Goal: Transaction & Acquisition: Book appointment/travel/reservation

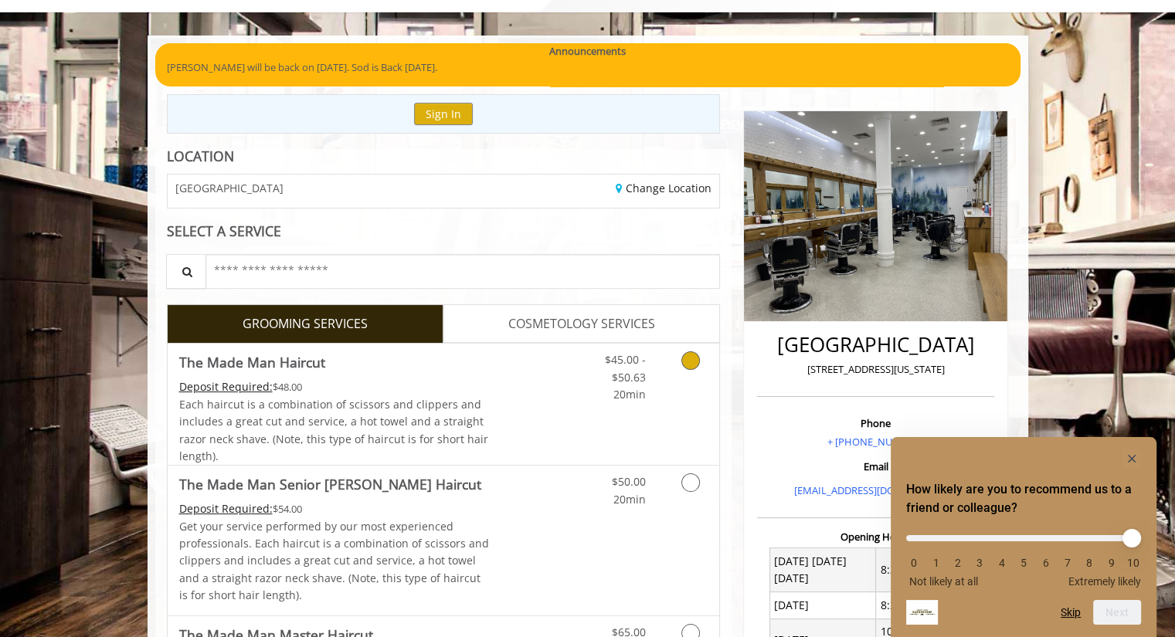
click at [676, 356] on link "Grooming services" at bounding box center [687, 373] width 39 height 59
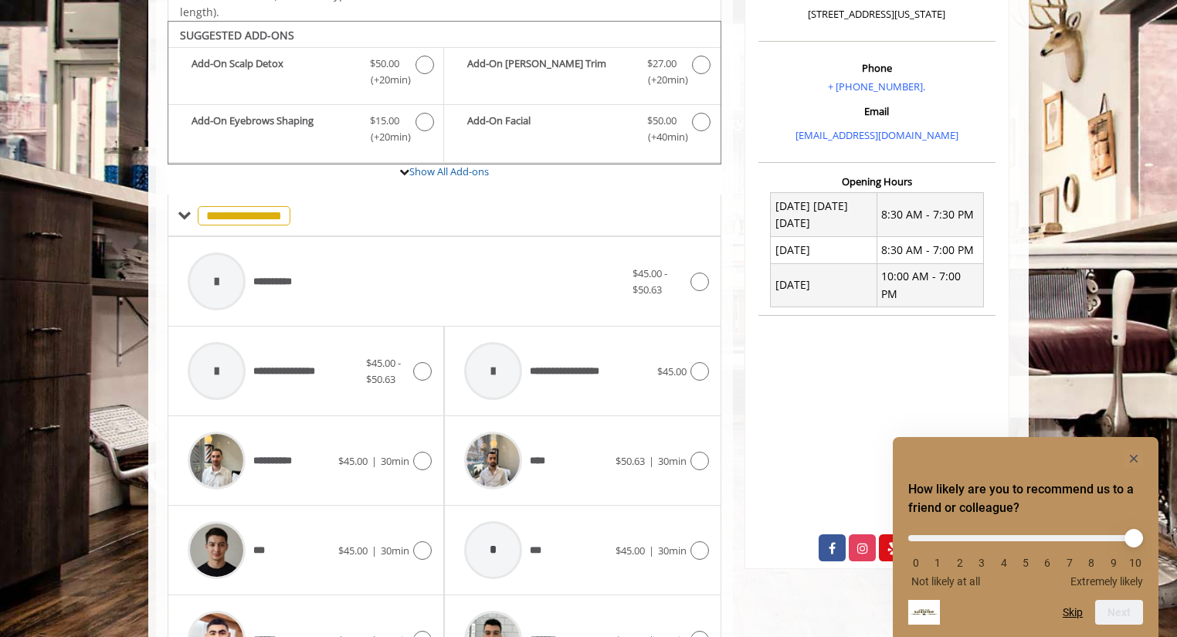
scroll to position [459, 0]
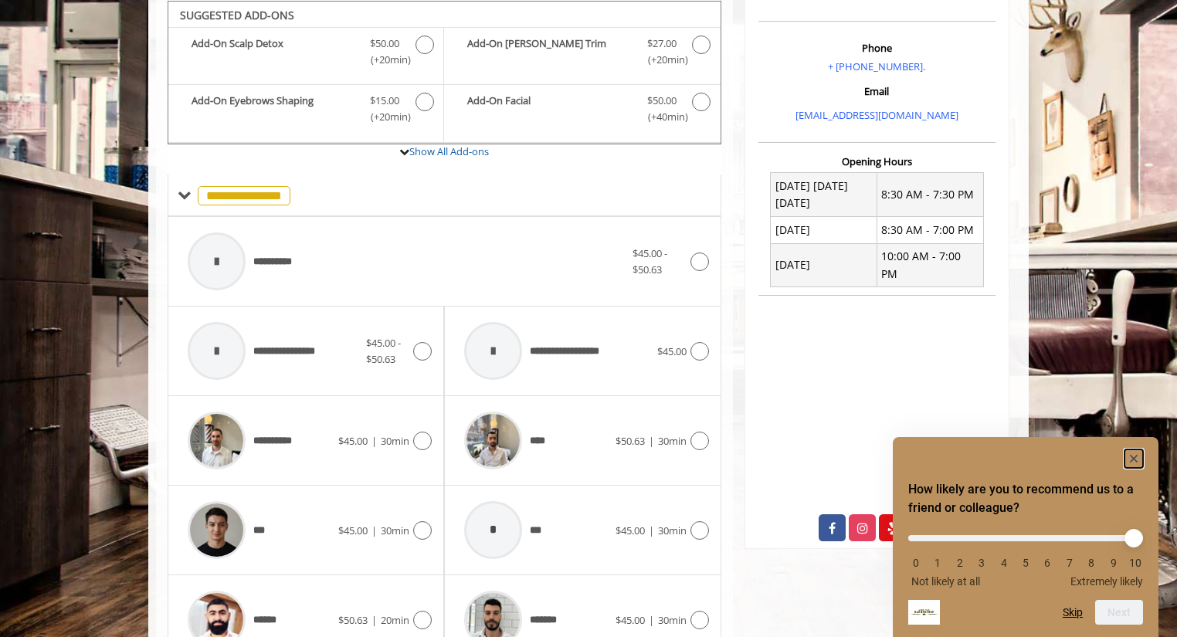
click at [1143, 460] on rect "Hide survey" at bounding box center [1134, 459] width 19 height 19
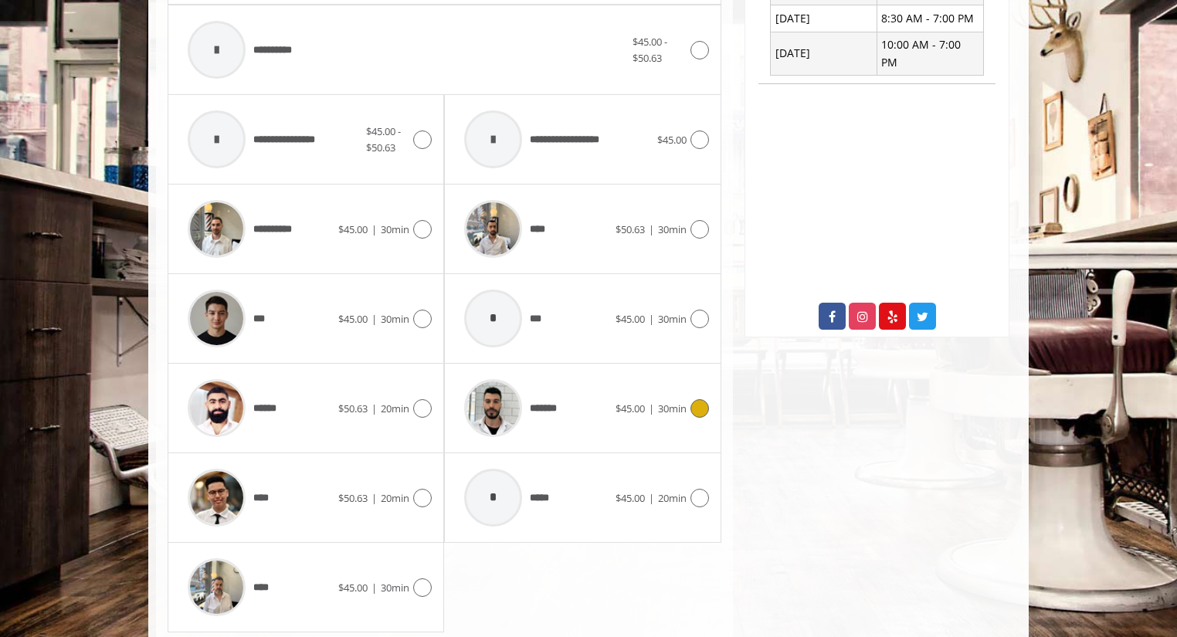
scroll to position [691, 0]
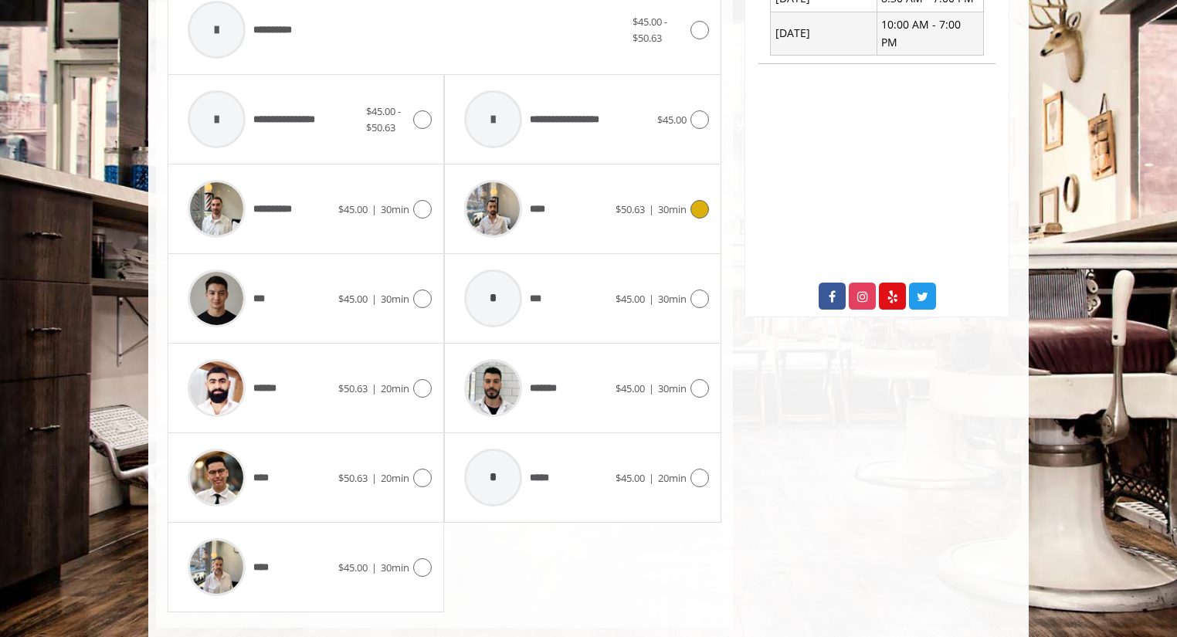
drag, startPoint x: 691, startPoint y: 196, endPoint x: 716, endPoint y: 196, distance: 25.5
click at [691, 196] on div "**** $50.63 | 30min" at bounding box center [583, 208] width 252 height 73
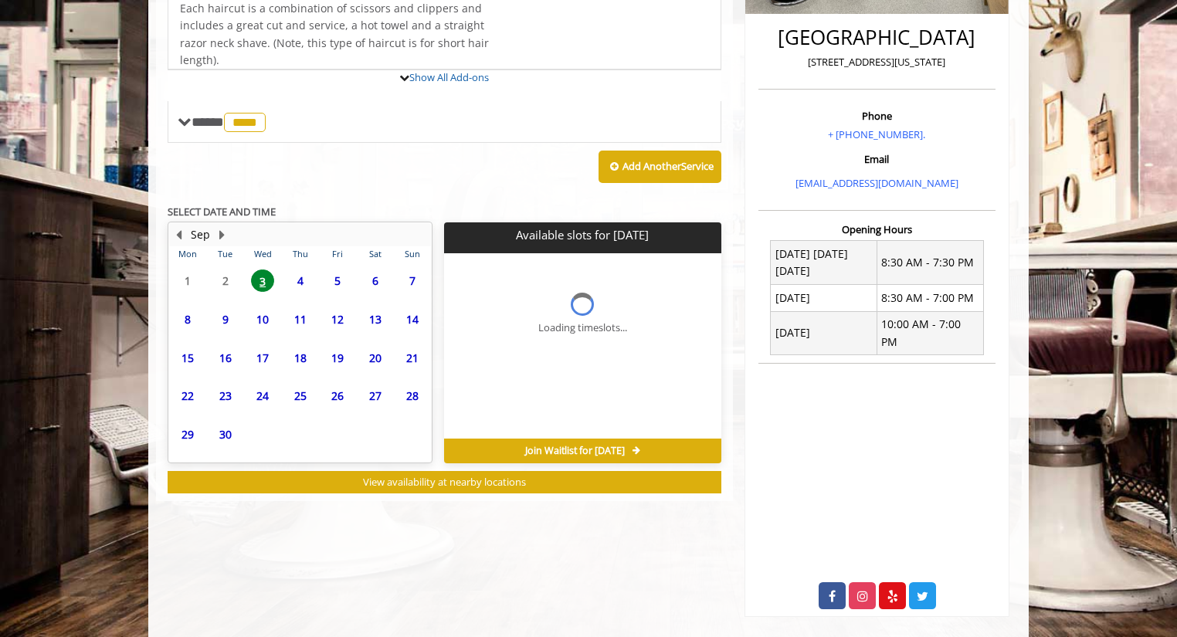
scroll to position [433, 0]
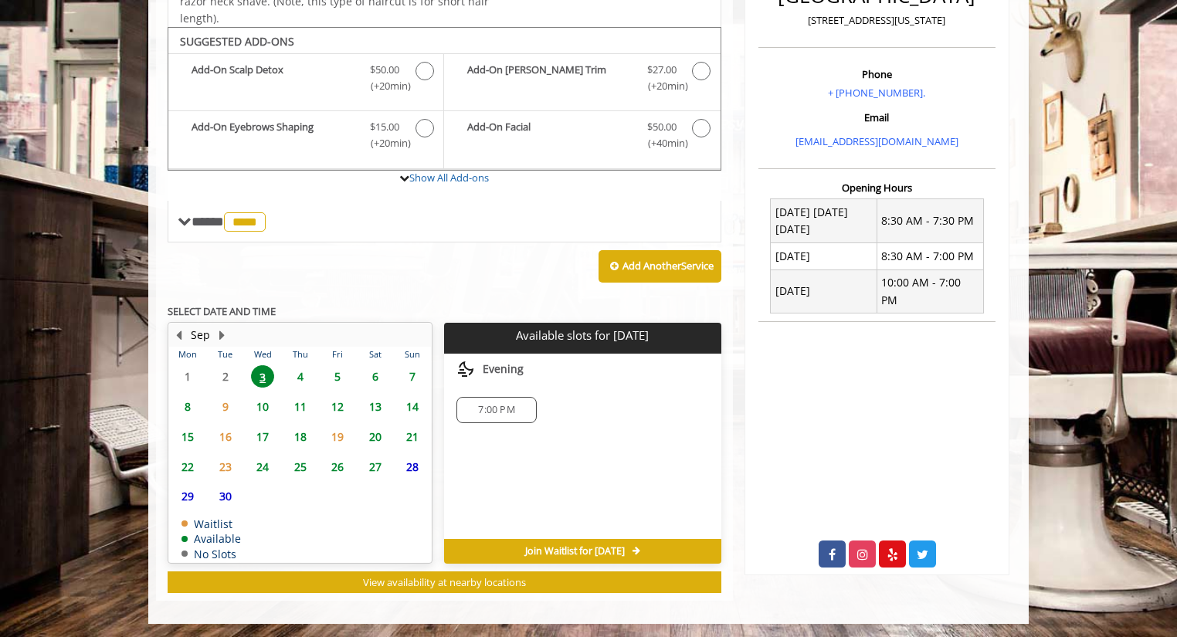
click at [414, 376] on span "7" at bounding box center [412, 376] width 23 height 22
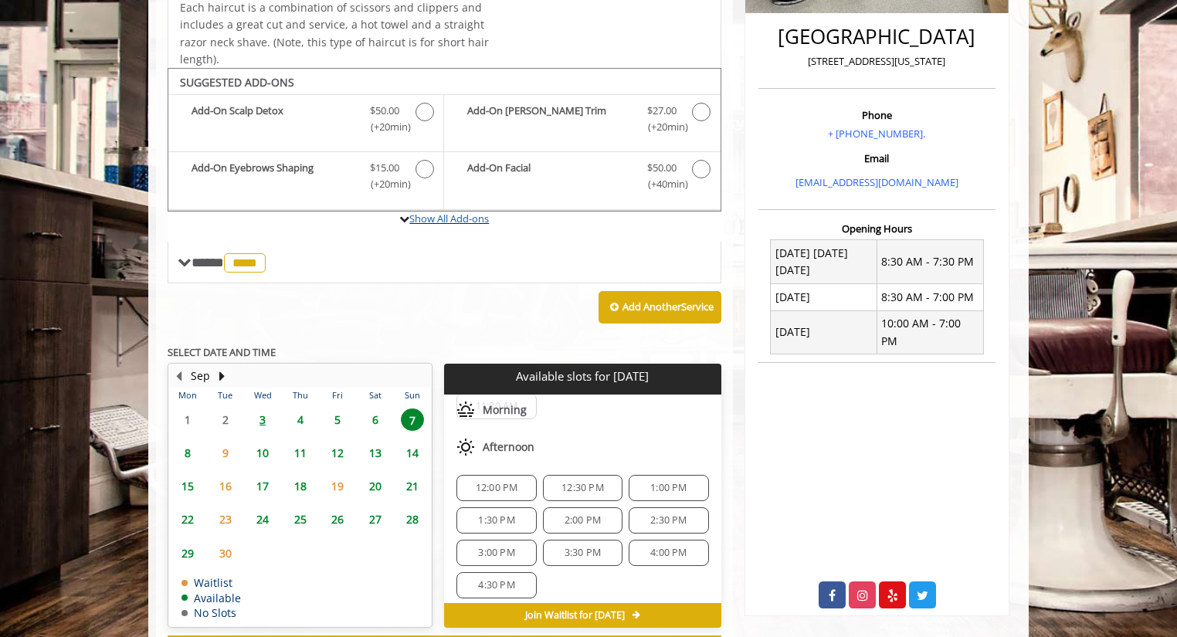
scroll to position [379, 0]
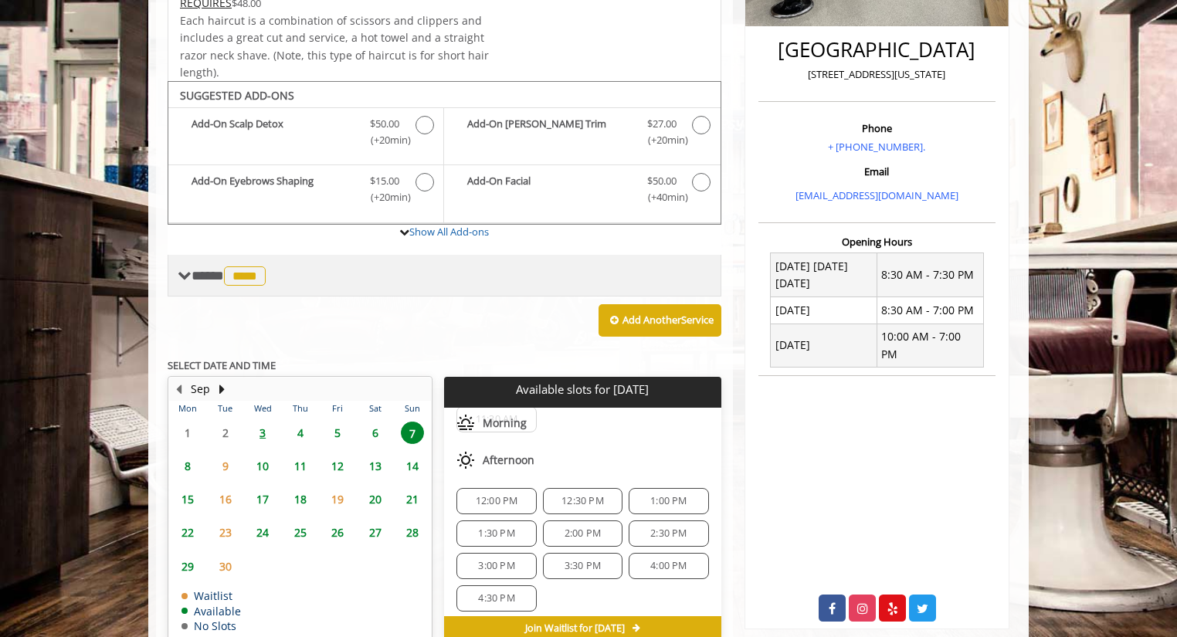
click at [200, 277] on span "**** **** ********" at bounding box center [231, 276] width 78 height 14
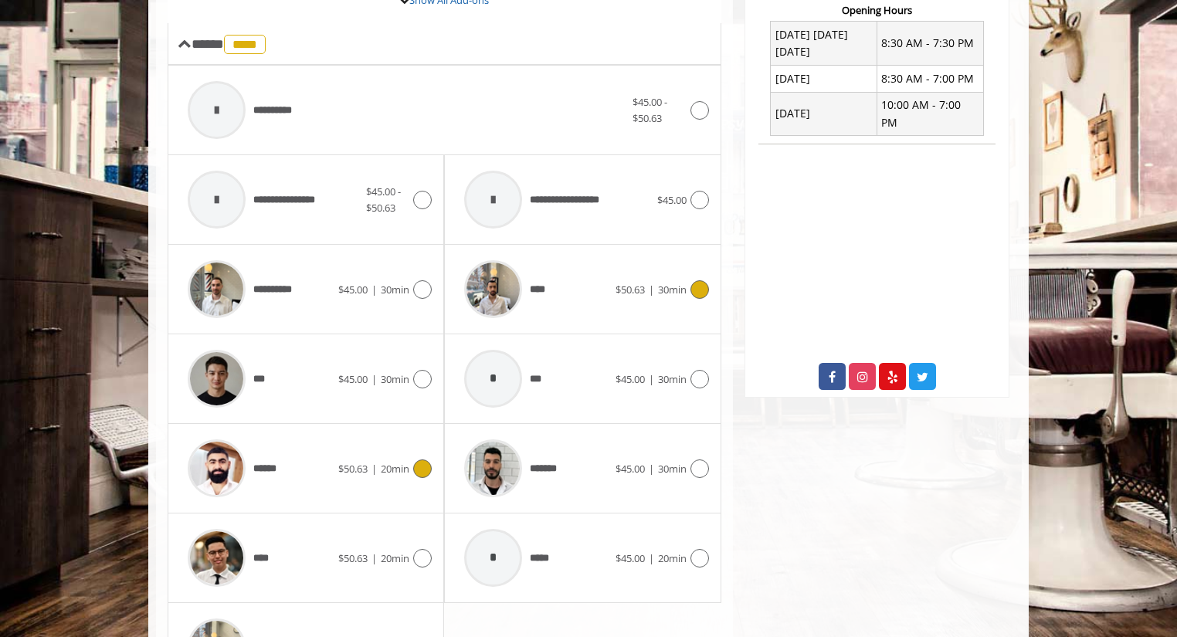
click at [402, 467] on span "20min" at bounding box center [395, 469] width 29 height 14
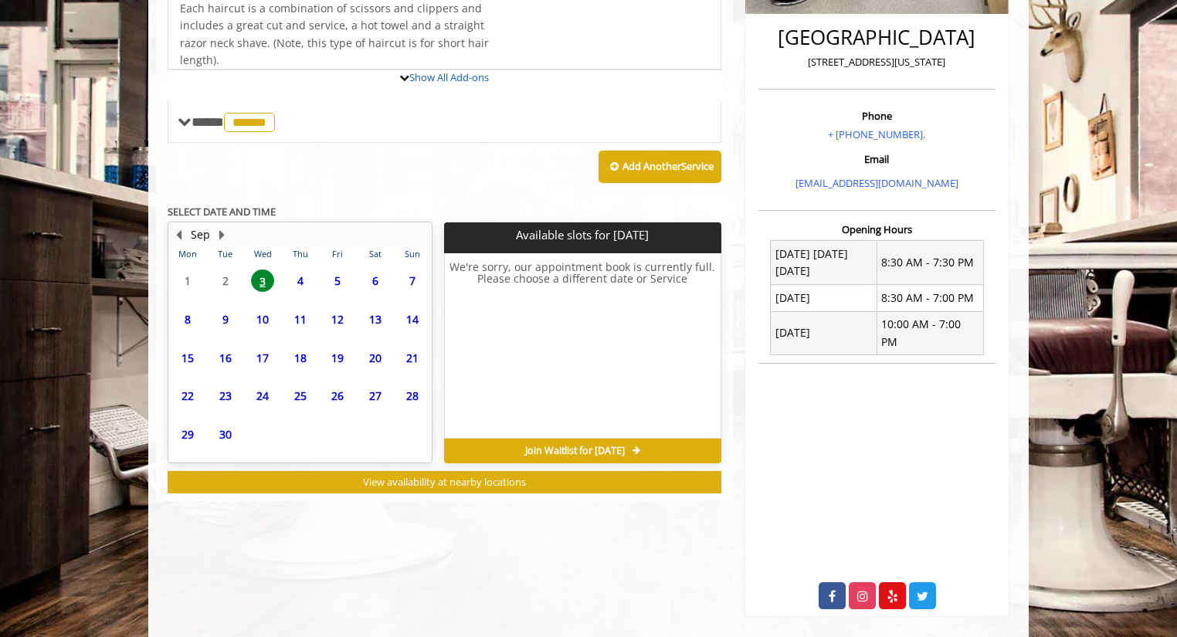
scroll to position [433, 0]
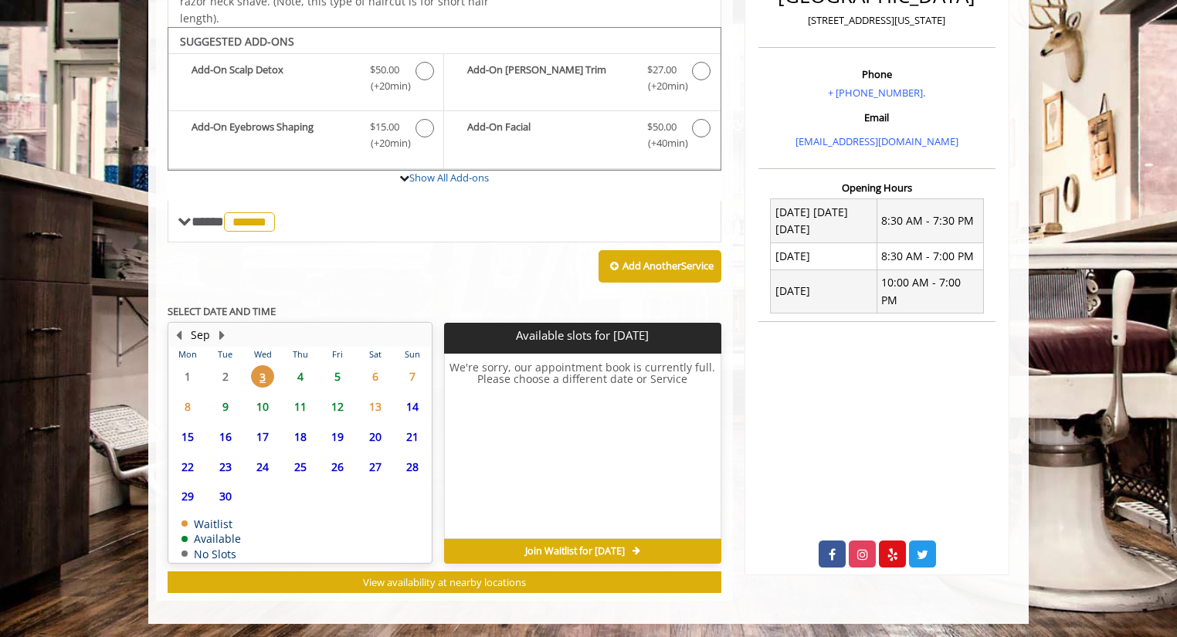
click at [420, 382] on span "7" at bounding box center [412, 376] width 23 height 22
click at [336, 375] on span "5" at bounding box center [337, 376] width 23 height 22
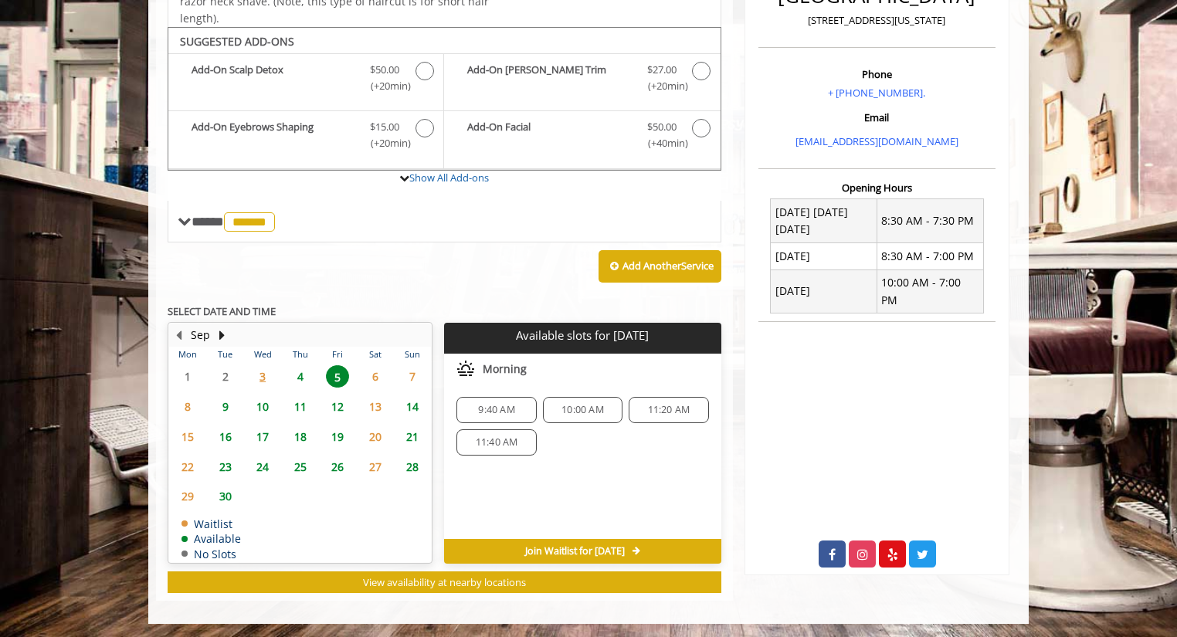
click at [294, 367] on span "4" at bounding box center [300, 376] width 23 height 22
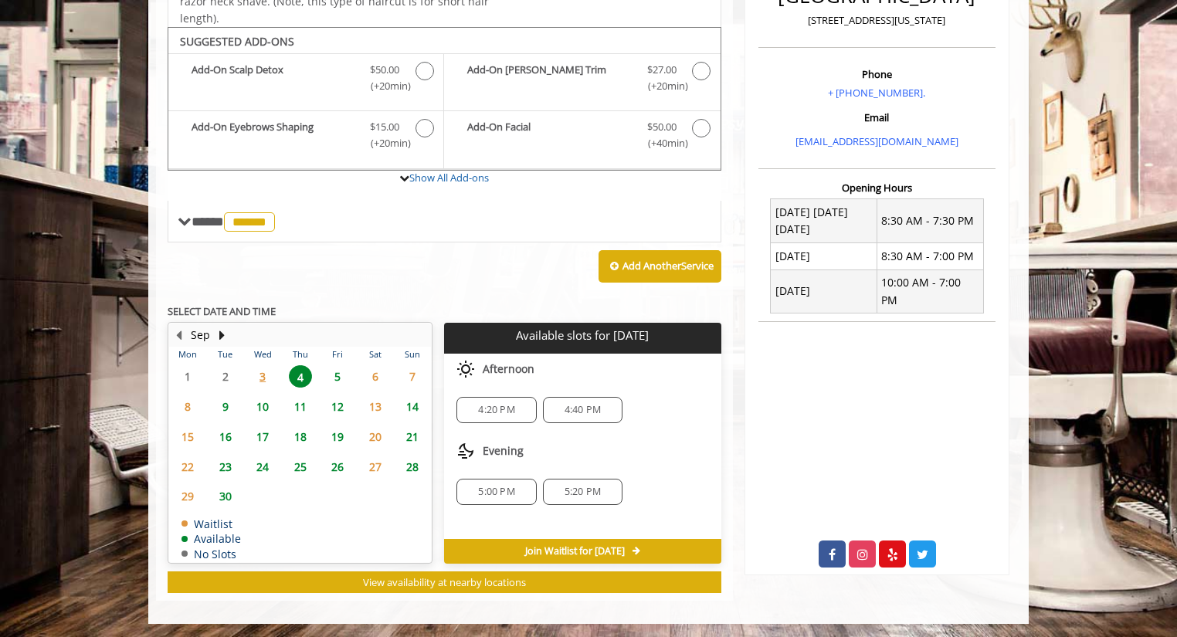
click at [217, 400] on span "9" at bounding box center [225, 407] width 23 height 22
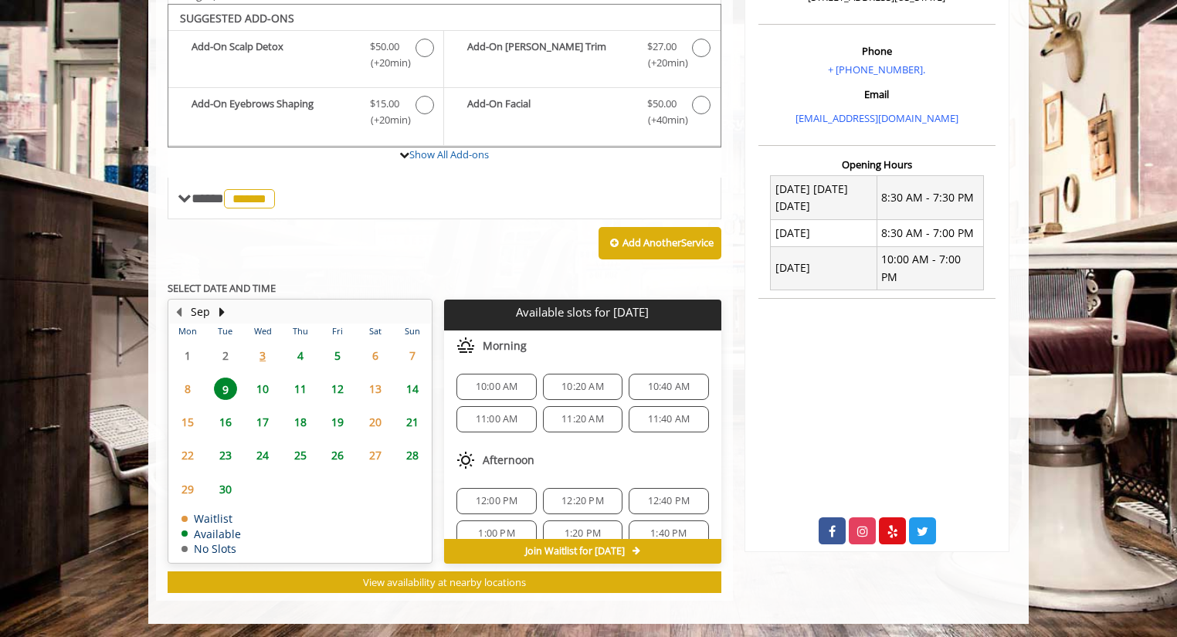
scroll to position [83, 0]
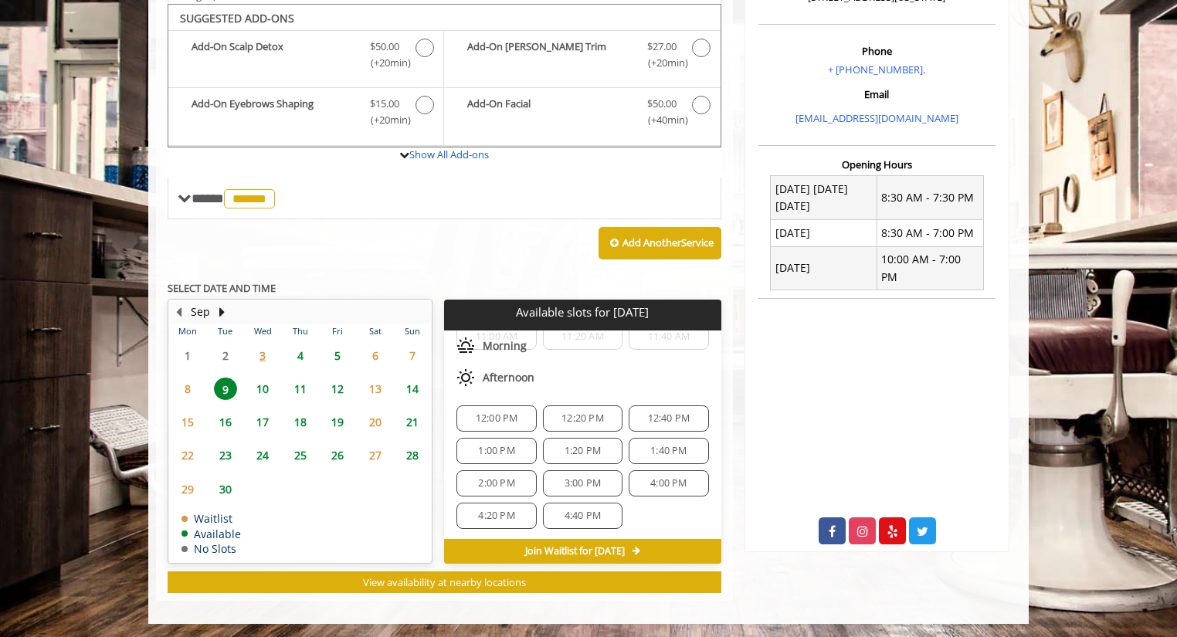
click at [263, 385] on span "10" at bounding box center [262, 389] width 23 height 22
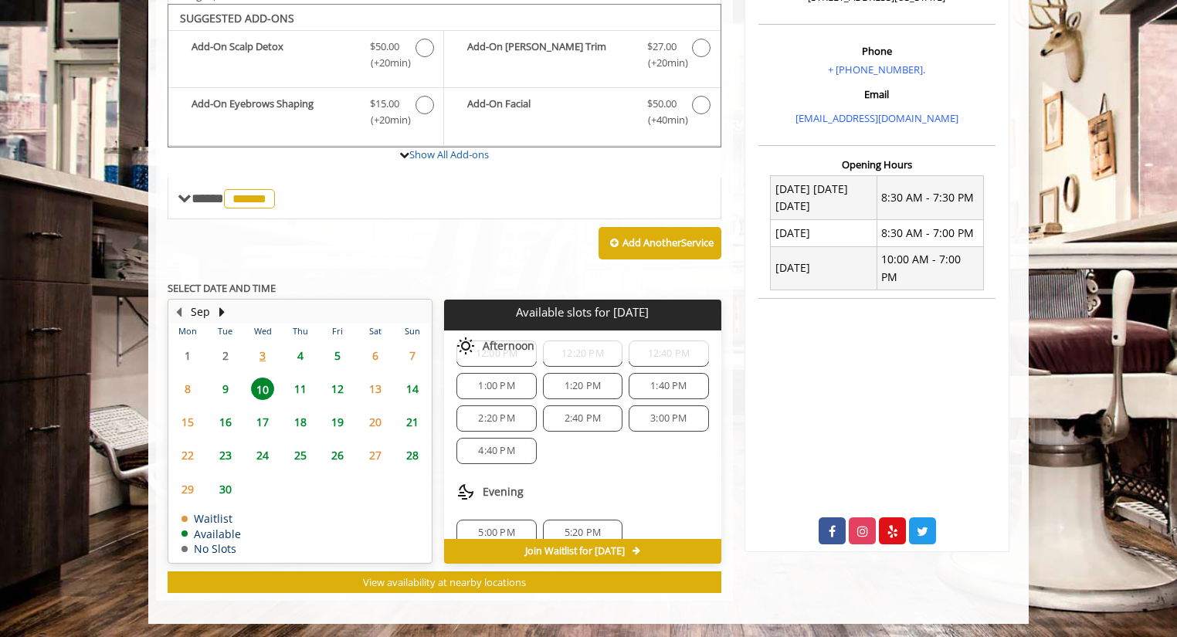
scroll to position [165, 0]
click at [308, 387] on span "11" at bounding box center [300, 389] width 23 height 22
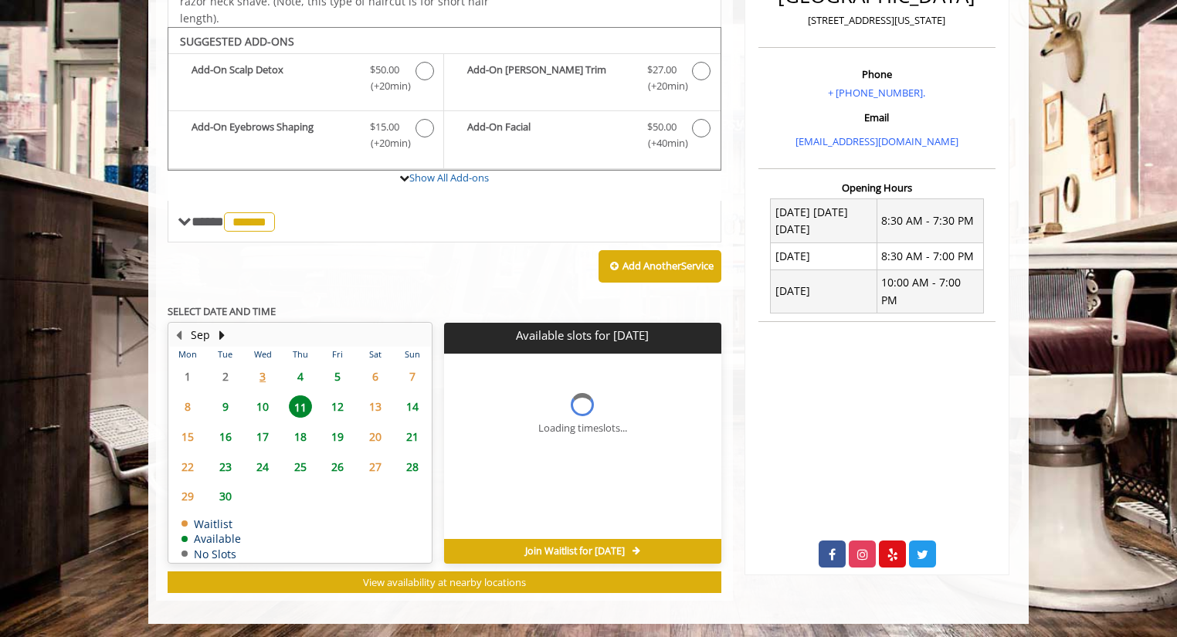
scroll to position [0, 0]
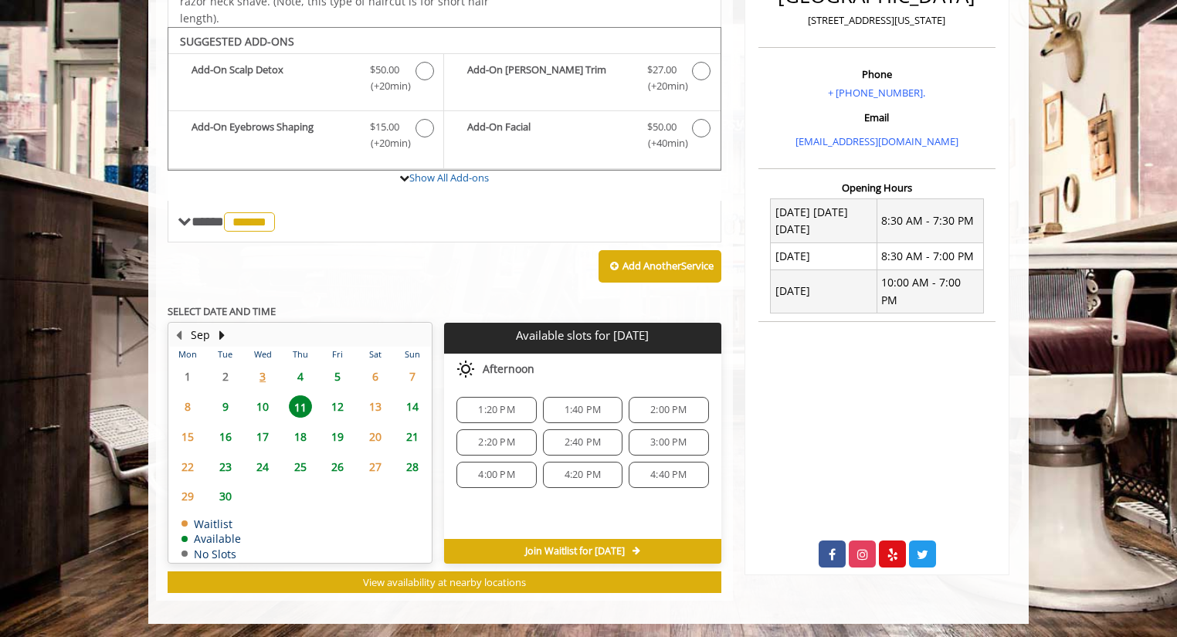
click at [343, 372] on span "5" at bounding box center [337, 376] width 23 height 22
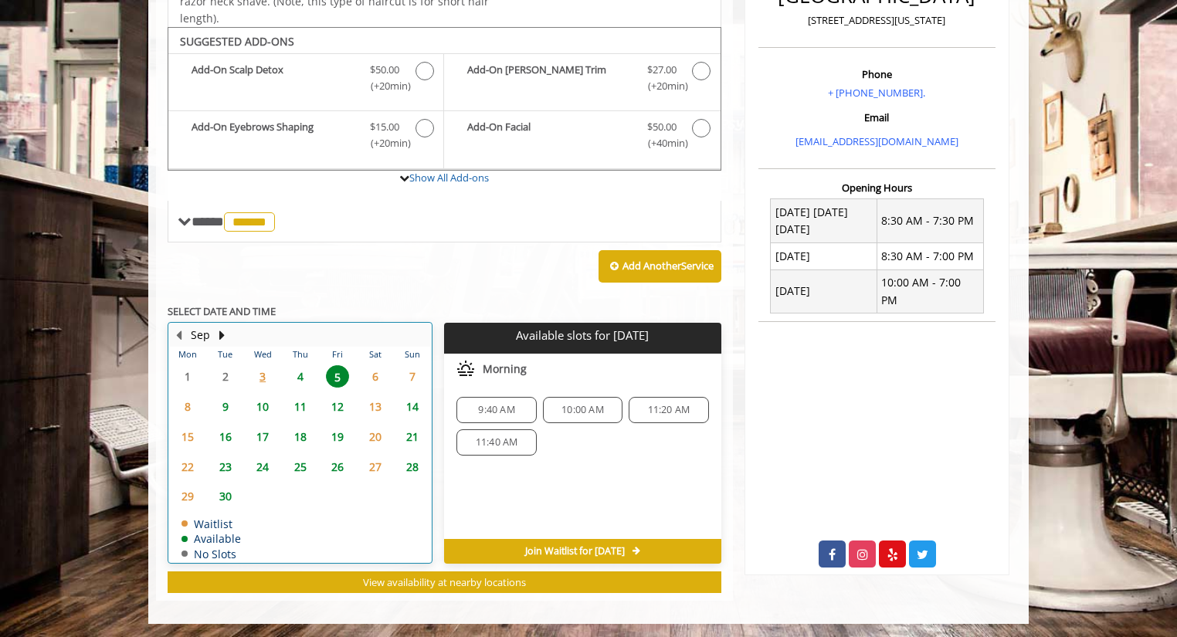
click at [314, 377] on div "4" at bounding box center [299, 376] width 31 height 22
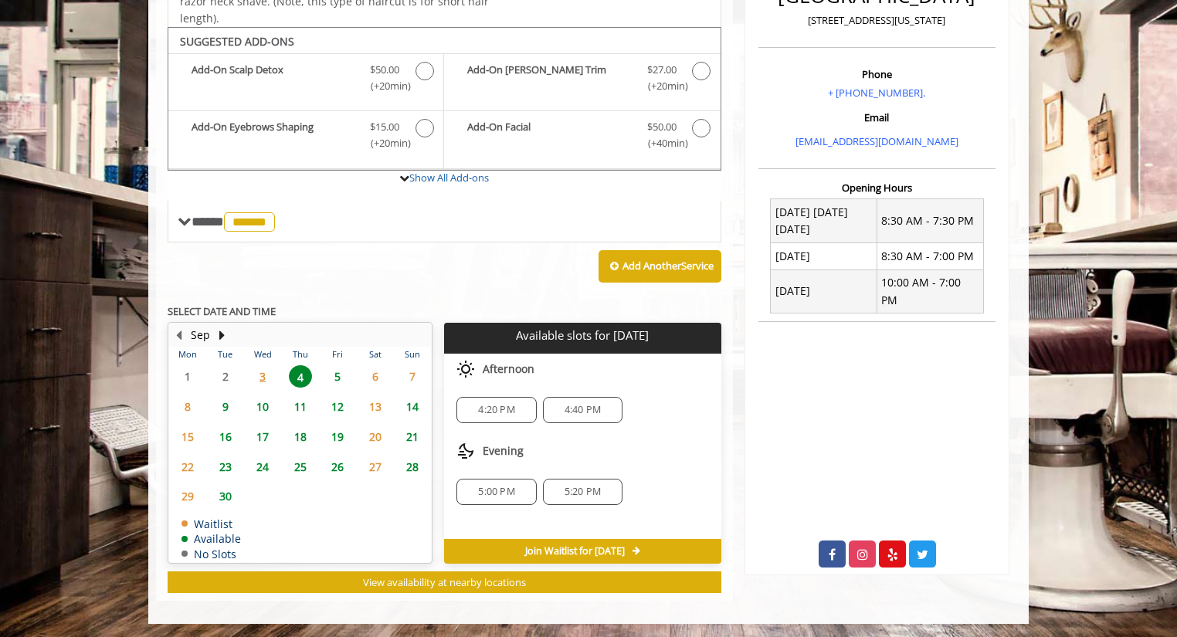
click at [260, 375] on span "3" at bounding box center [262, 376] width 23 height 22
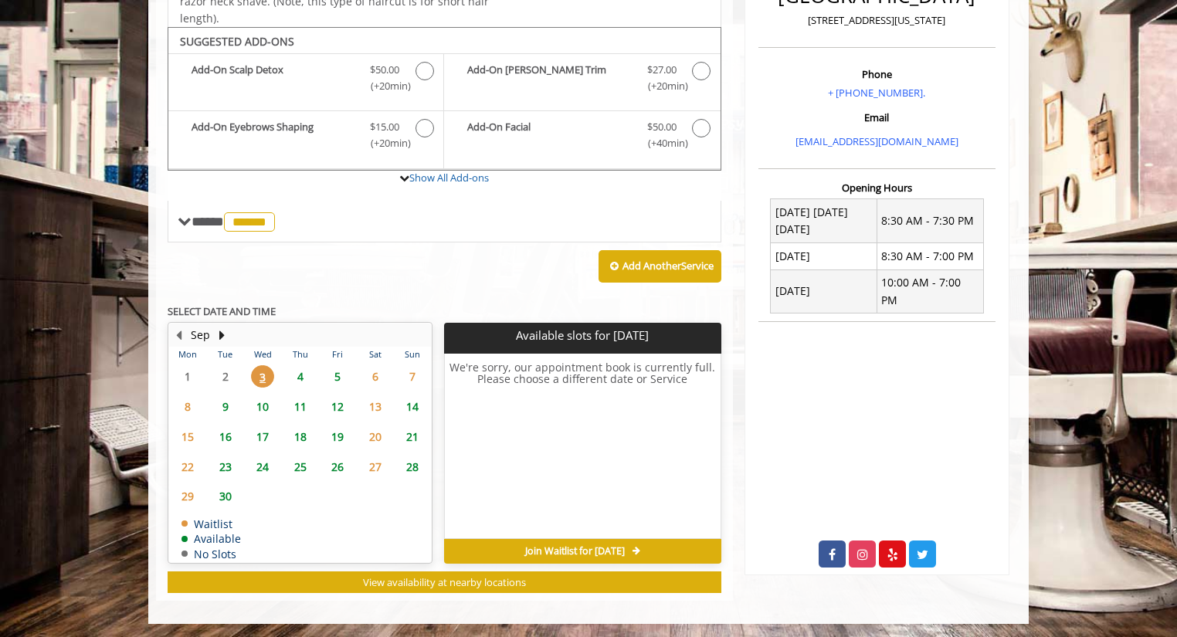
click at [403, 380] on span "7" at bounding box center [412, 376] width 23 height 22
